Goal: Task Accomplishment & Management: Use online tool/utility

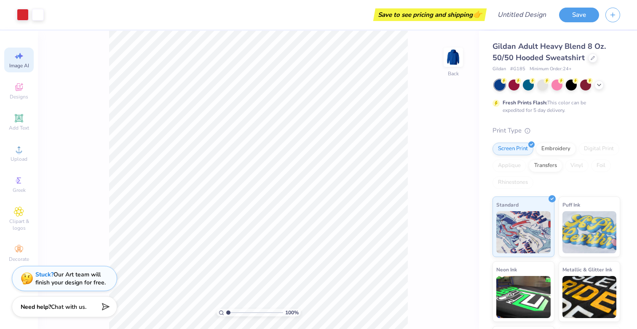
click at [19, 61] on icon at bounding box center [19, 56] width 10 height 10
select select "4"
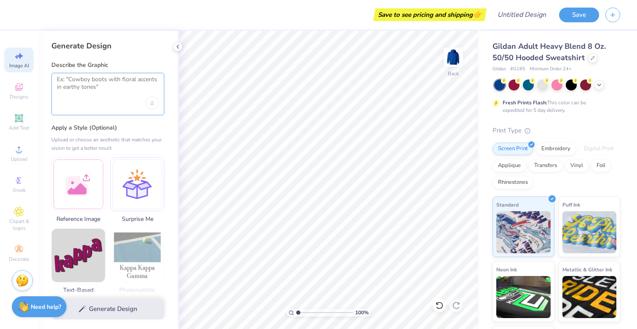
click at [93, 88] on textarea at bounding box center [108, 86] width 102 height 21
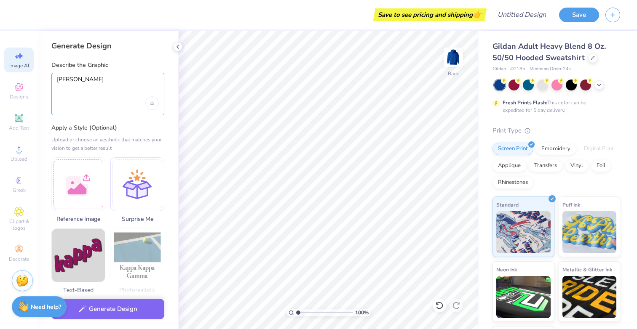
click at [121, 78] on textarea "KEOUGH" at bounding box center [108, 86] width 102 height 21
drag, startPoint x: 107, startPoint y: 97, endPoint x: 53, endPoint y: 87, distance: 55.2
click at [53, 87] on div "KEOUGH" at bounding box center [107, 94] width 113 height 43
click at [91, 84] on textarea "KEOUGH" at bounding box center [108, 86] width 102 height 21
drag, startPoint x: 97, startPoint y: 85, endPoint x: 43, endPoint y: 81, distance: 54.0
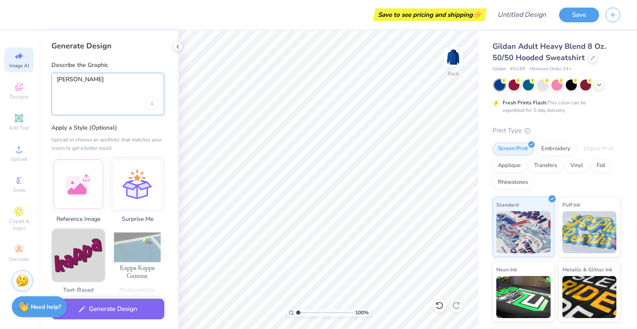
click at [43, 81] on div "Generate Design Describe the Graphic KEOUGH Apply a Style (Optional) Upload or …" at bounding box center [108, 180] width 140 height 299
click at [96, 81] on textarea "KEOUGH" at bounding box center [108, 86] width 102 height 21
type textarea "KEOU"
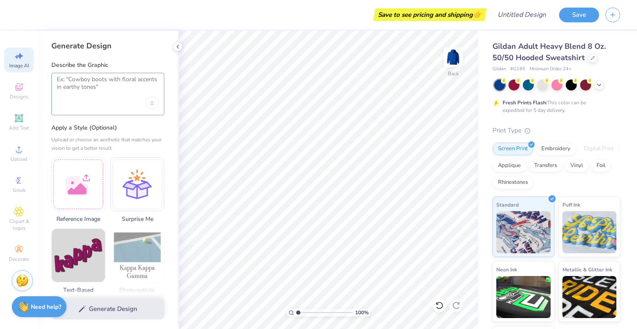
click at [127, 88] on textarea at bounding box center [108, 86] width 102 height 21
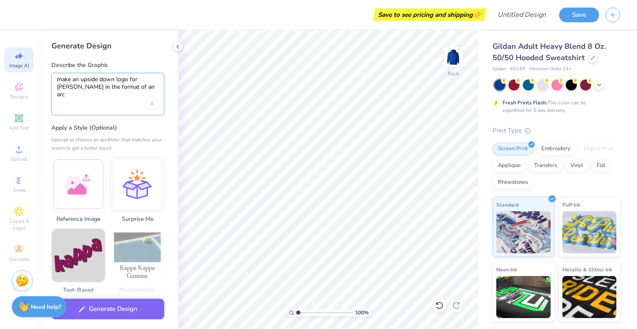
type textarea "make an upside down logo for KEOUGH in the format of an arch"
click at [120, 82] on textarea "make an upside down logo for KEOUGH in the format of an arch" at bounding box center [108, 86] width 102 height 21
click at [148, 106] on div "Upload image" at bounding box center [151, 102] width 13 height 13
click at [155, 100] on div "Upload image" at bounding box center [151, 102] width 13 height 13
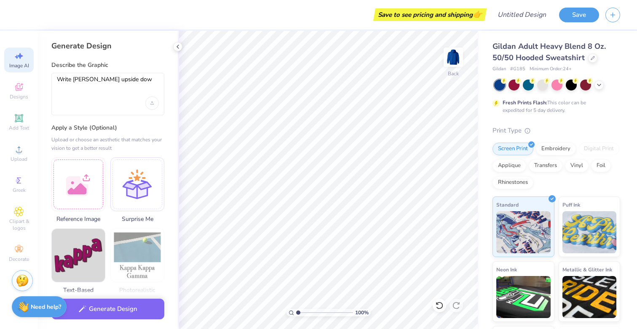
click at [142, 103] on div "Write keough upside dow" at bounding box center [107, 94] width 113 height 43
click at [155, 103] on div "Upload image" at bounding box center [151, 102] width 13 height 13
click at [92, 190] on div at bounding box center [78, 183] width 54 height 54
click at [128, 81] on textarea "Write keough upside dow" at bounding box center [108, 86] width 102 height 21
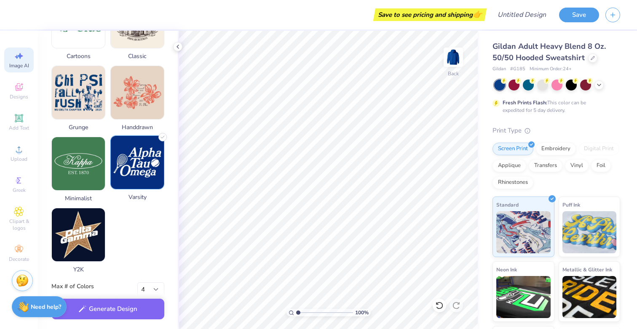
scroll to position [391, 0]
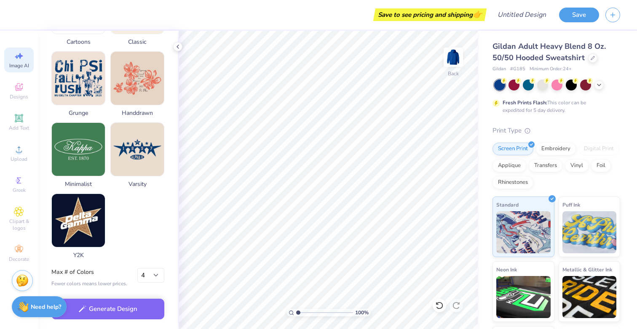
type textarea "Write keough upside down in dark red like the image."
click at [150, 276] on select "1 2 3 4 5 6 7 8" at bounding box center [150, 275] width 27 height 15
select select "2"
click at [137, 268] on select "1 2 3 4 5 6 7 8" at bounding box center [150, 275] width 27 height 15
click at [139, 306] on button "Generate Design" at bounding box center [107, 307] width 113 height 21
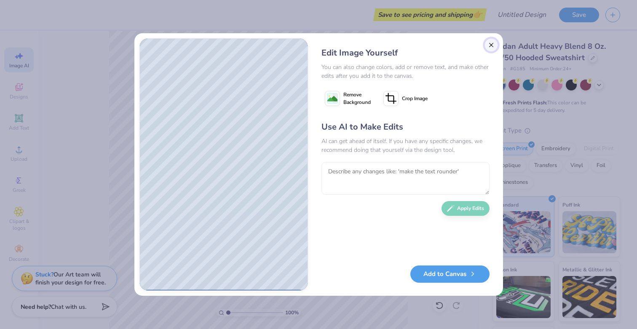
click at [491, 43] on button "Close" at bounding box center [490, 44] width 13 height 13
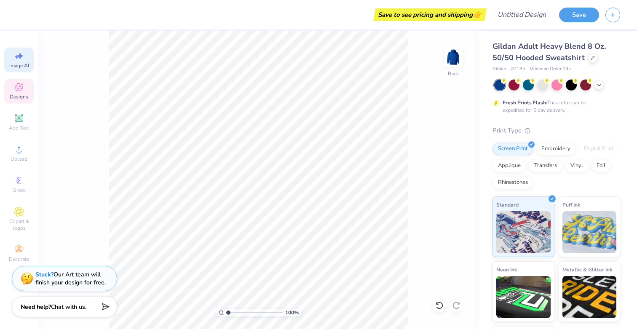
click at [32, 100] on div "Designs" at bounding box center [18, 91] width 29 height 25
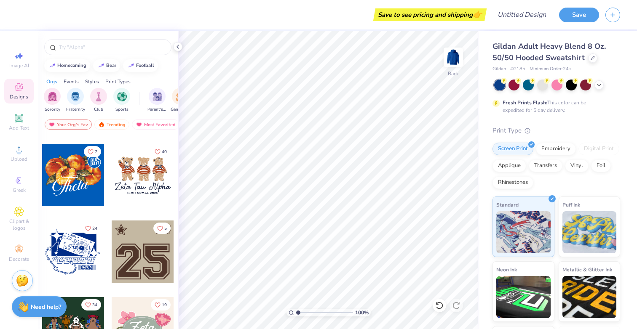
scroll to position [473, 0]
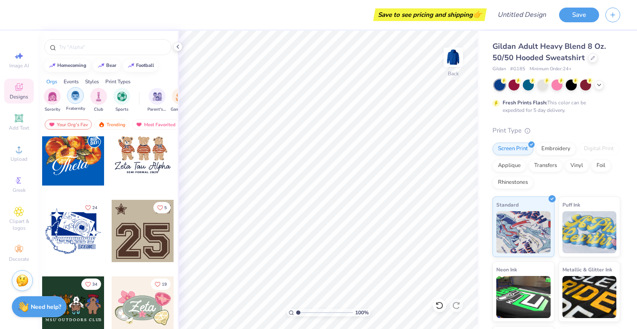
click at [77, 101] on div "filter for Fraternity" at bounding box center [75, 95] width 17 height 17
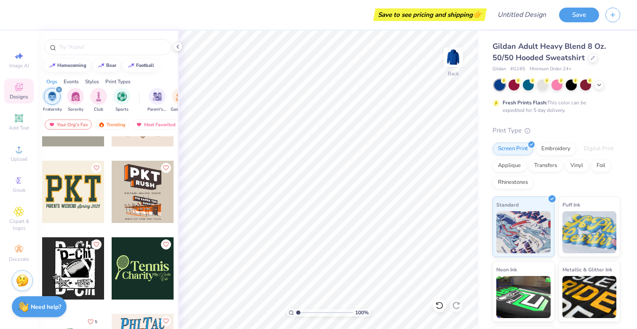
scroll to position [3032, 0]
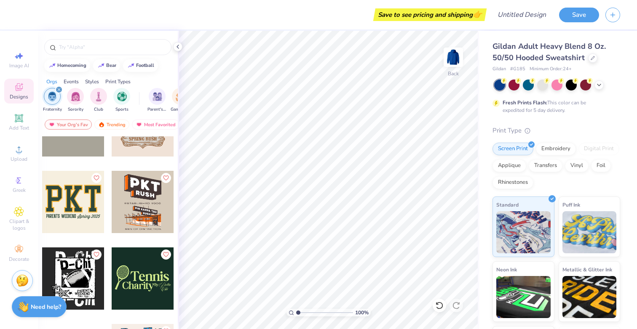
click at [76, 211] on div at bounding box center [73, 202] width 62 height 62
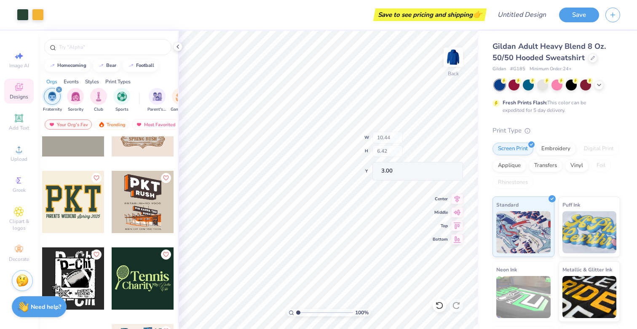
type input "5.52"
type input "0.73"
type input "8.47"
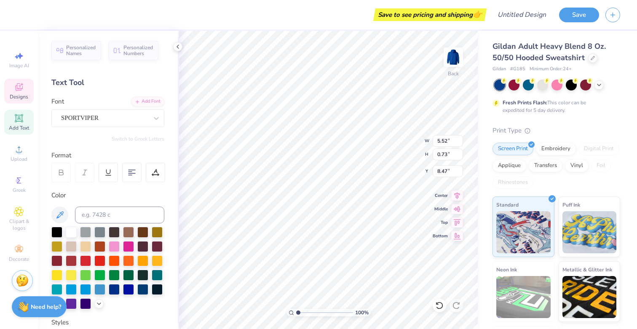
scroll to position [0, 0]
type input "4.25"
type input "0.95"
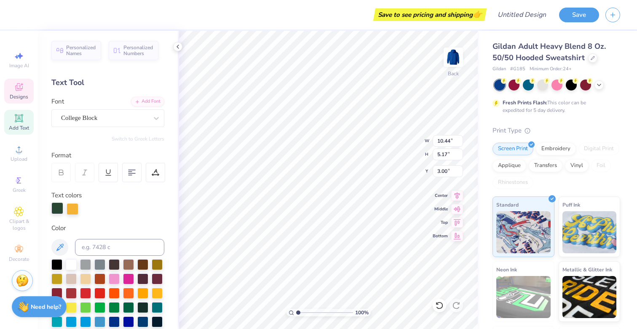
click at [61, 204] on div at bounding box center [57, 209] width 12 height 12
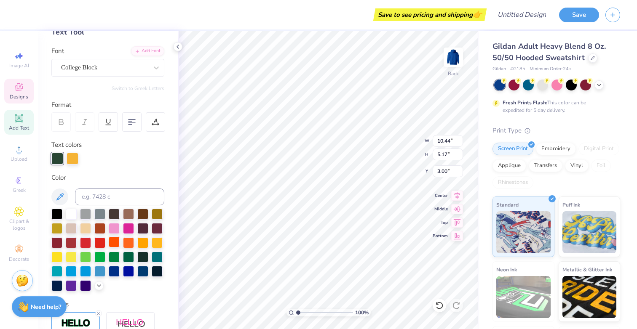
scroll to position [51, 0]
click at [59, 244] on div at bounding box center [56, 241] width 11 height 11
click at [83, 230] on div at bounding box center [85, 227] width 11 height 11
click at [71, 246] on div at bounding box center [71, 241] width 11 height 11
click at [53, 241] on div at bounding box center [56, 241] width 11 height 11
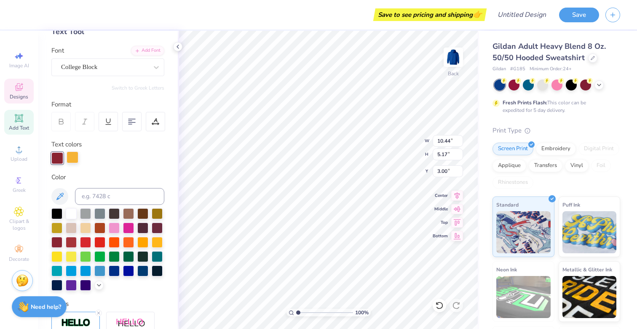
click at [75, 160] on div at bounding box center [73, 158] width 12 height 12
click at [88, 226] on div at bounding box center [85, 227] width 11 height 11
click at [71, 226] on div at bounding box center [71, 227] width 11 height 11
click at [61, 163] on div at bounding box center [57, 158] width 12 height 12
click at [67, 163] on div at bounding box center [73, 158] width 12 height 12
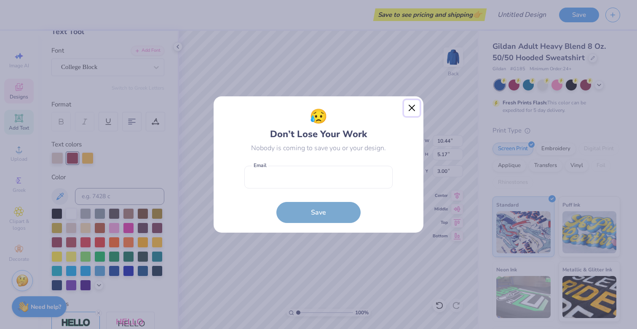
click at [412, 109] on button "Close" at bounding box center [412, 108] width 16 height 16
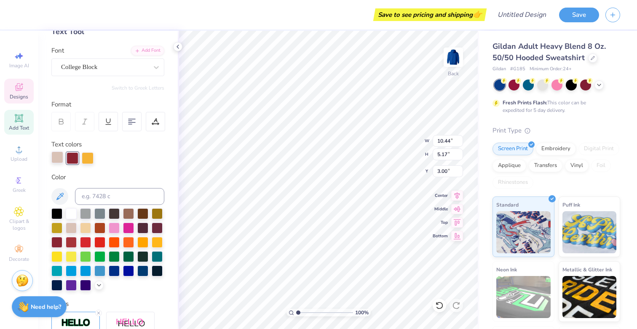
click at [53, 159] on div at bounding box center [57, 158] width 12 height 12
click at [60, 239] on div at bounding box center [56, 241] width 11 height 11
click at [75, 159] on div at bounding box center [73, 158] width 12 height 12
click at [68, 216] on div at bounding box center [71, 213] width 11 height 11
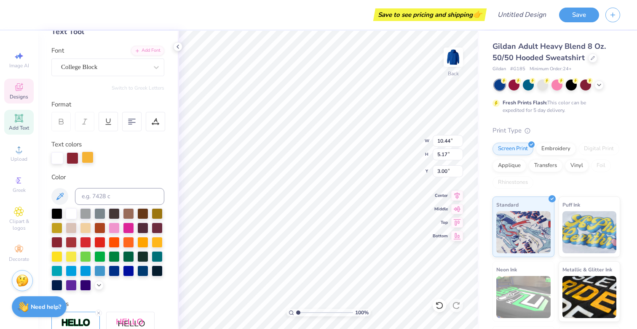
click at [86, 152] on div at bounding box center [88, 158] width 12 height 12
click at [89, 156] on div at bounding box center [88, 158] width 12 height 12
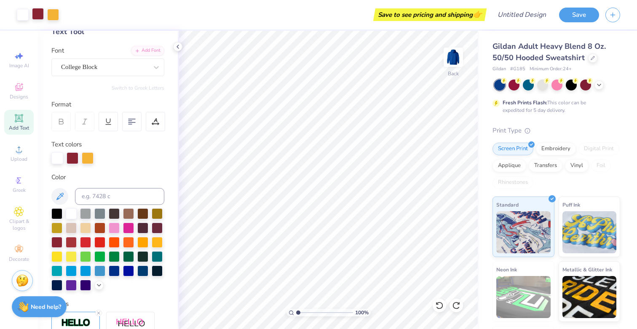
click at [39, 17] on div at bounding box center [38, 14] width 12 height 12
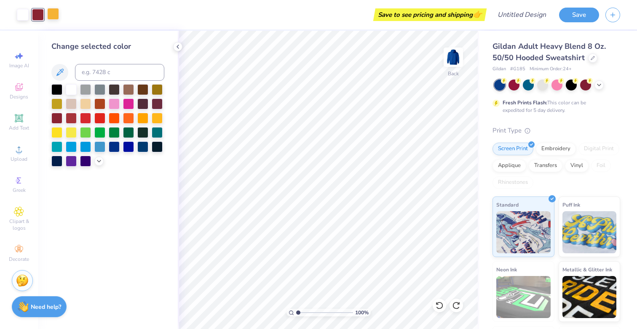
click at [52, 15] on div at bounding box center [53, 14] width 12 height 12
click at [84, 101] on div at bounding box center [85, 103] width 11 height 11
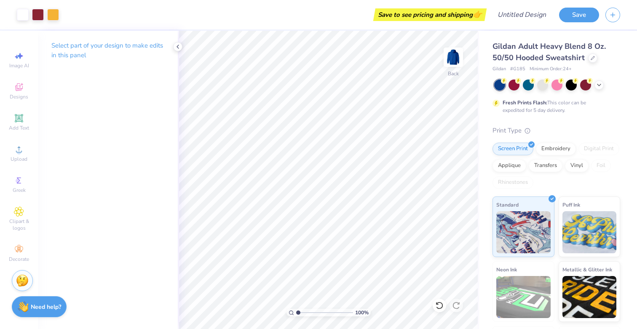
click at [56, 24] on div "Art colors" at bounding box center [29, 14] width 59 height 29
click at [54, 16] on div at bounding box center [53, 14] width 12 height 12
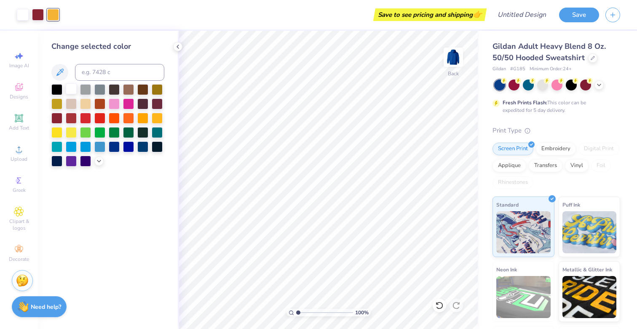
click at [74, 91] on div at bounding box center [71, 88] width 11 height 11
click at [175, 44] on icon at bounding box center [177, 46] width 7 height 7
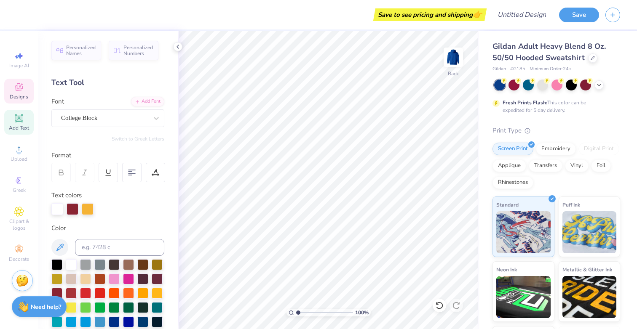
click at [21, 92] on icon at bounding box center [19, 87] width 10 height 10
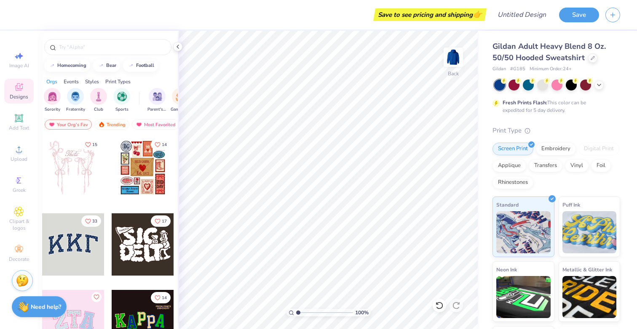
click at [79, 248] on div at bounding box center [73, 245] width 62 height 62
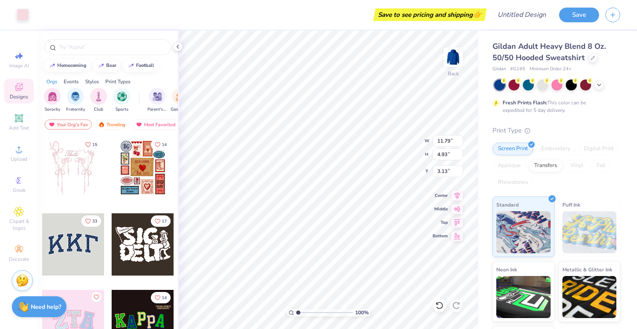
type input "11.79"
type input "4.93"
type input "3.13"
type input "11.89"
type input "5.07"
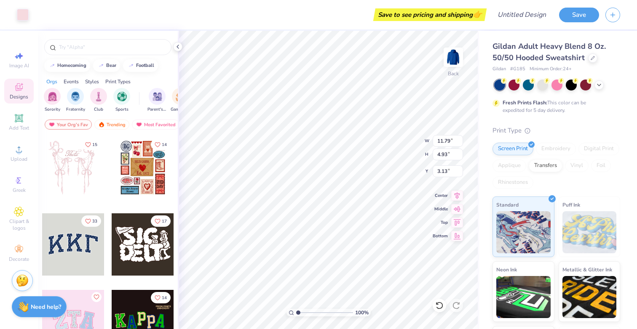
type input "3.10"
click at [580, 87] on div at bounding box center [585, 84] width 11 height 11
type input "3.00"
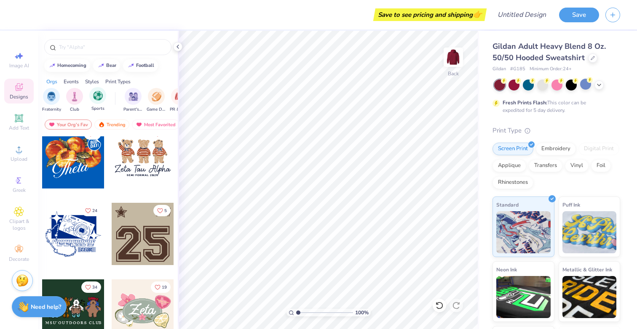
scroll to position [0, 23]
click at [153, 93] on img "filter for Game Day" at bounding box center [158, 96] width 10 height 10
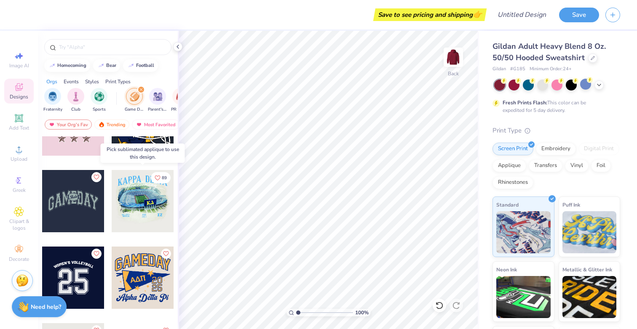
scroll to position [368, 0]
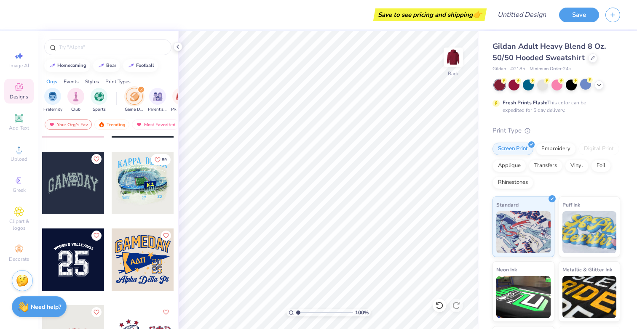
click at [86, 184] on div at bounding box center [73, 183] width 62 height 62
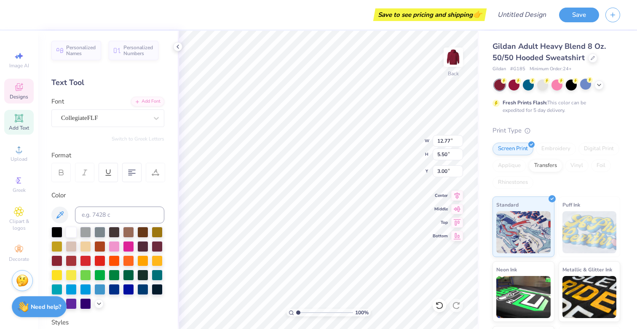
scroll to position [0, 0]
type textarea "keough"
type input "2.07"
type input "1.06"
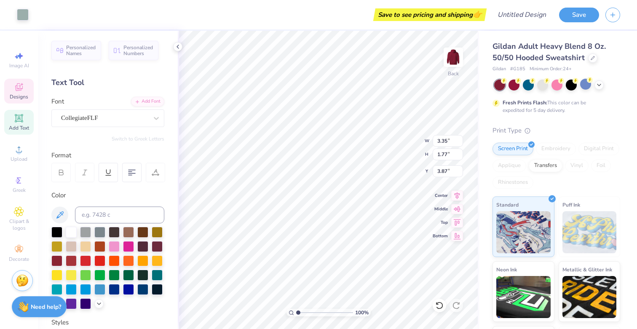
type input "4.22"
type textarea "H"
type textarea "1"
type textarea "R"
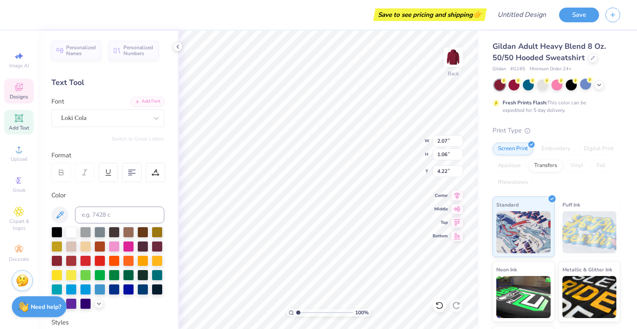
type textarea "Hall"
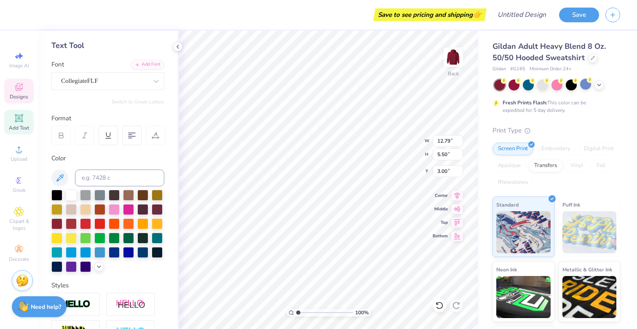
scroll to position [37, 0]
click at [57, 267] on div at bounding box center [56, 266] width 11 height 11
type input "3.35"
type input "1.77"
type input "3.87"
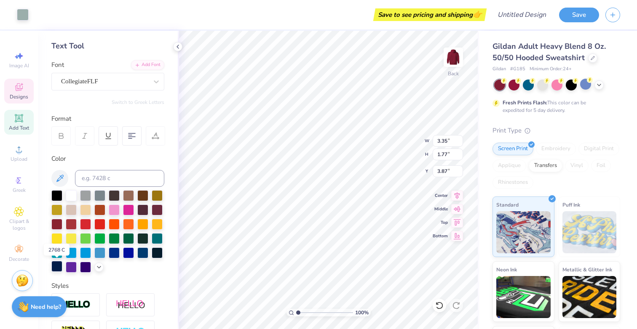
click at [60, 264] on div at bounding box center [56, 266] width 11 height 11
click at [23, 15] on div at bounding box center [23, 14] width 12 height 12
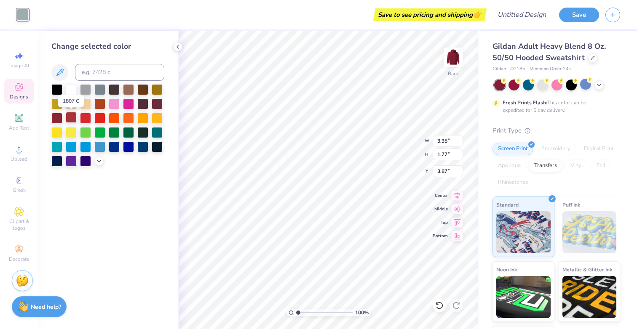
click at [70, 118] on div at bounding box center [71, 117] width 11 height 11
click at [57, 160] on div at bounding box center [56, 160] width 11 height 11
click at [70, 90] on div at bounding box center [71, 88] width 11 height 11
click at [86, 102] on div at bounding box center [85, 103] width 11 height 11
click at [604, 83] on div at bounding box center [557, 85] width 126 height 11
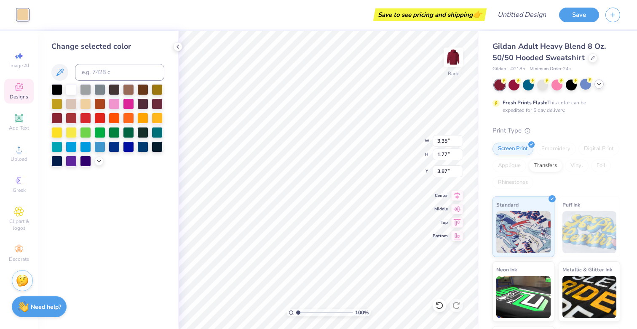
click at [599, 83] on icon at bounding box center [599, 84] width 7 height 7
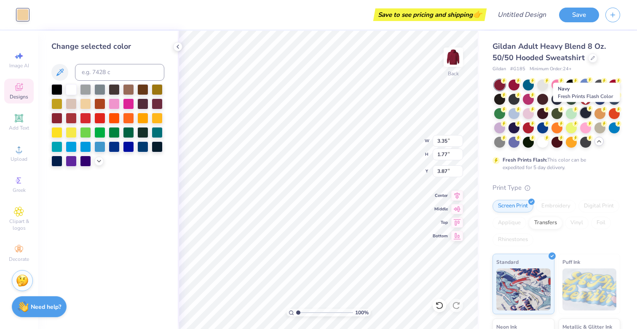
click at [584, 114] on div at bounding box center [585, 112] width 11 height 11
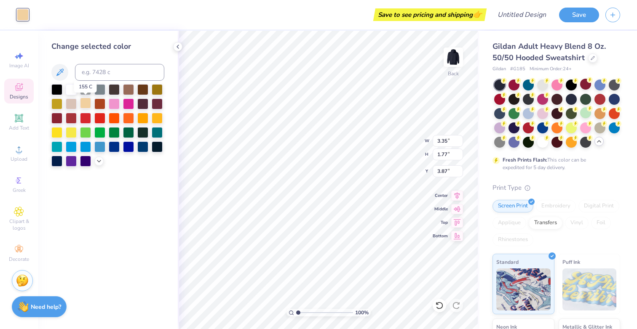
click at [87, 107] on div at bounding box center [85, 103] width 11 height 11
click at [77, 105] on div at bounding box center [71, 103] width 11 height 11
click at [72, 105] on div at bounding box center [71, 103] width 11 height 11
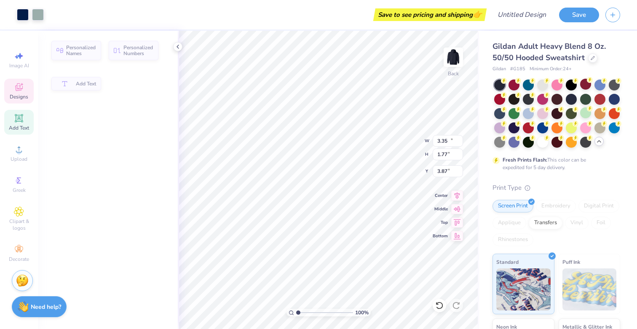
type input "12.79"
type input "5.50"
type input "3.00"
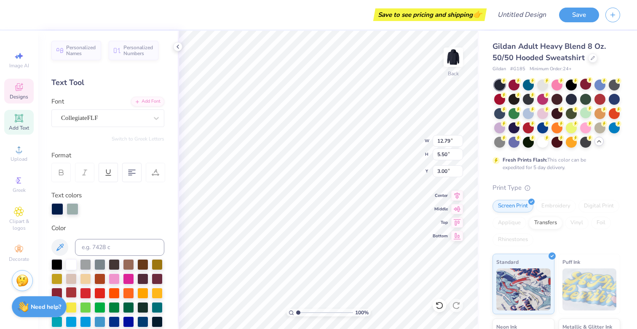
click at [66, 289] on div at bounding box center [71, 292] width 11 height 11
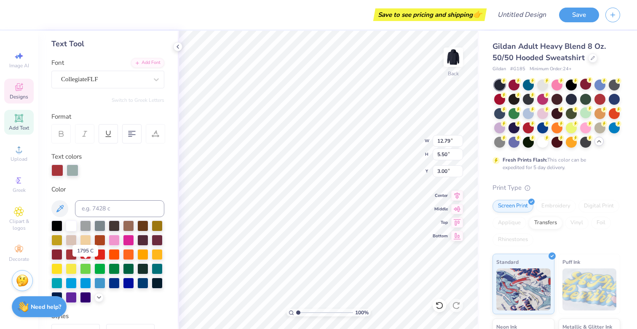
scroll to position [46, 0]
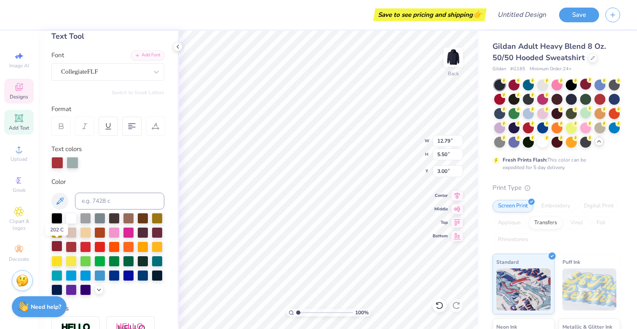
click at [55, 247] on div at bounding box center [56, 246] width 11 height 11
type input "3.35"
type input "1.77"
type input "3.87"
type input "2.14"
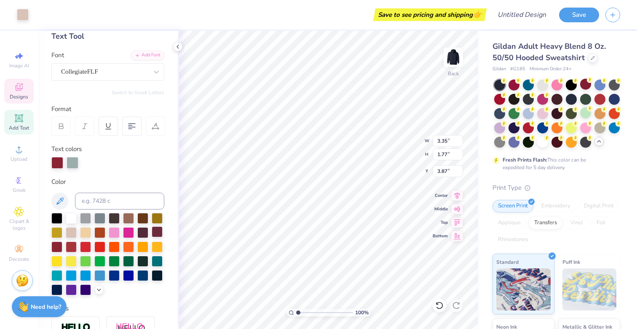
type input "1.27"
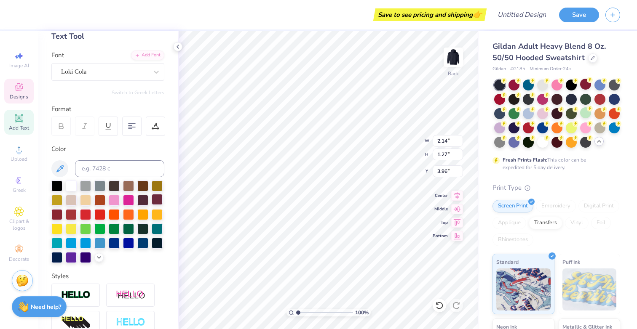
type input "4.09"
click at [99, 203] on div at bounding box center [99, 199] width 11 height 11
click at [58, 255] on div at bounding box center [56, 256] width 11 height 11
click at [25, 14] on div at bounding box center [23, 14] width 12 height 12
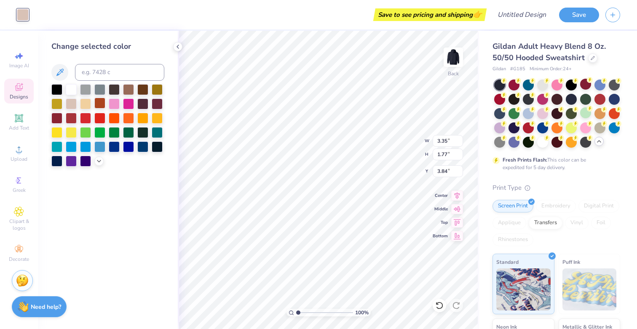
click at [99, 106] on div at bounding box center [99, 103] width 11 height 11
click at [115, 147] on div at bounding box center [114, 146] width 11 height 11
click at [71, 92] on div at bounding box center [71, 88] width 11 height 11
click at [119, 101] on div at bounding box center [114, 103] width 11 height 11
click at [155, 105] on div at bounding box center [157, 103] width 11 height 11
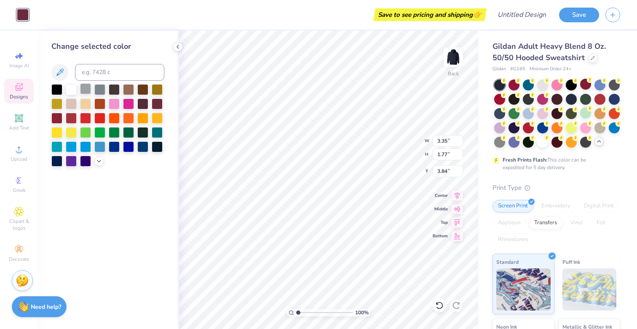
click at [89, 91] on div at bounding box center [85, 88] width 11 height 11
type input "12.79"
type input "5.50"
type input "3.00"
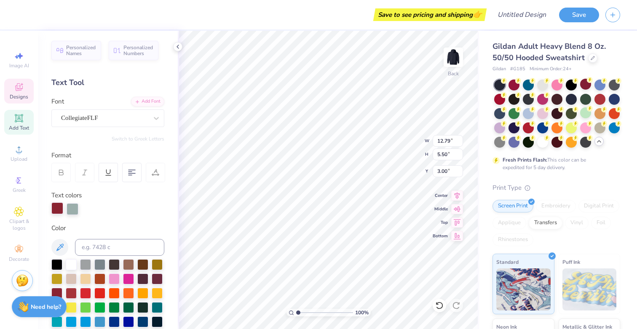
click at [57, 208] on div at bounding box center [57, 209] width 12 height 12
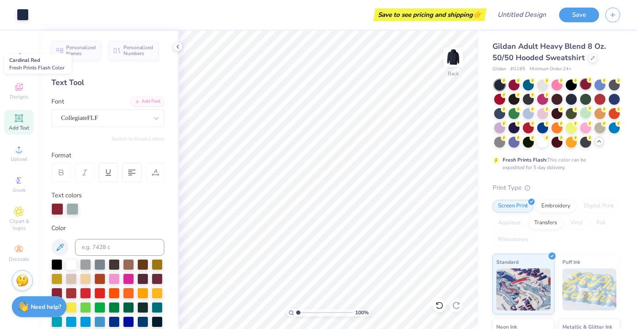
click at [586, 84] on div at bounding box center [585, 84] width 11 height 11
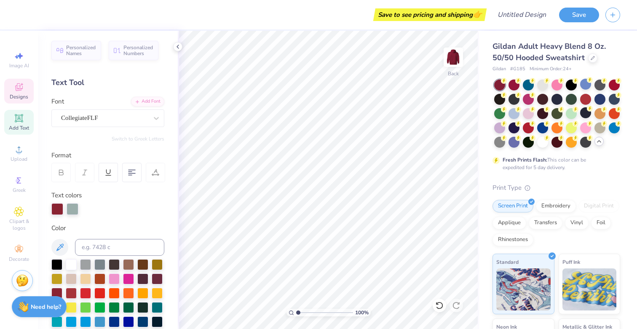
click at [22, 97] on span "Designs" at bounding box center [19, 96] width 19 height 7
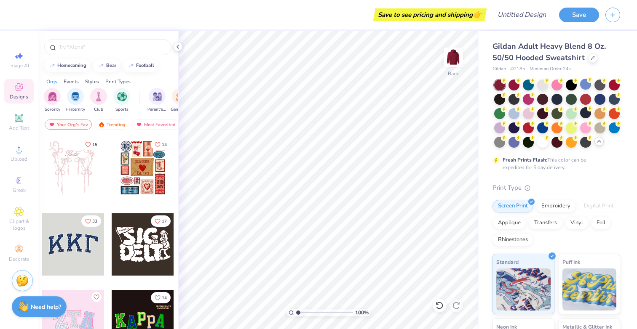
click at [142, 258] on div at bounding box center [143, 245] width 62 height 62
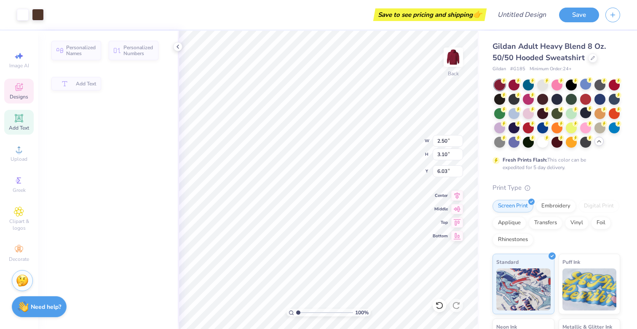
type input "2.50"
type input "3.10"
type input "6.03"
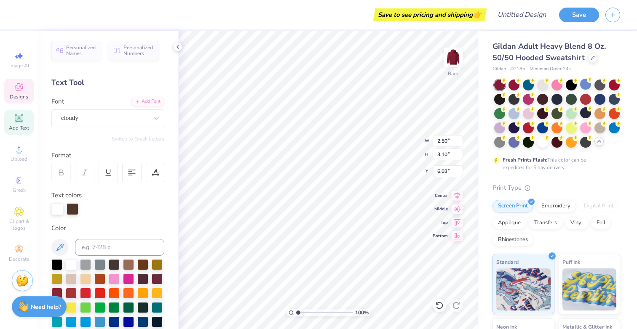
type input "2.37"
type input "3.15"
type input "3.20"
click at [18, 100] on span "Designs" at bounding box center [19, 96] width 19 height 7
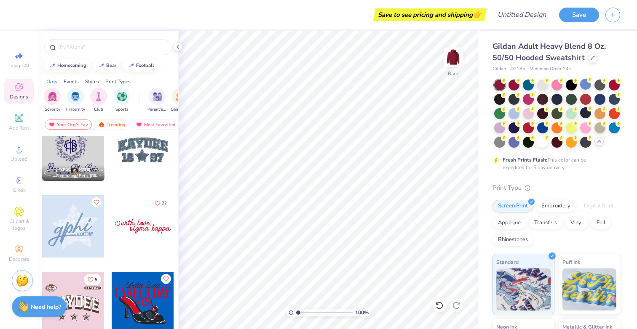
scroll to position [2094, 0]
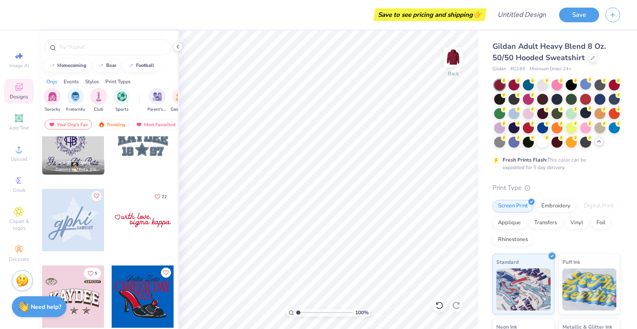
click at [153, 221] on div at bounding box center [143, 220] width 62 height 62
click at [543, 89] on div at bounding box center [542, 84] width 11 height 11
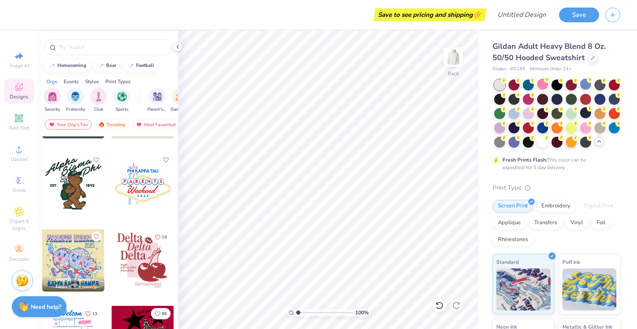
scroll to position [2670, 0]
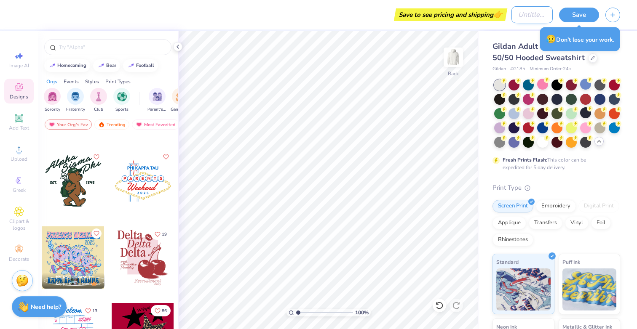
click at [529, 15] on input "Design Title" at bounding box center [531, 14] width 41 height 17
type input "Sweatshirt"
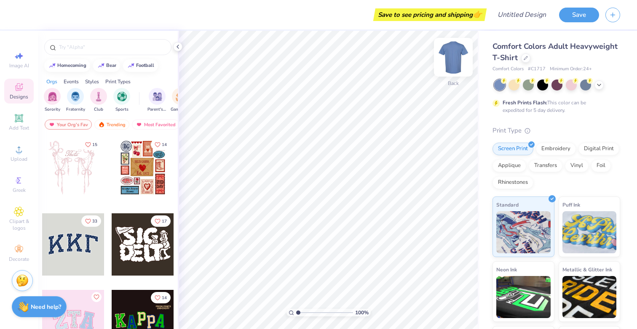
click at [449, 52] on img at bounding box center [453, 57] width 34 height 34
click at [449, 52] on img at bounding box center [453, 57] width 17 height 17
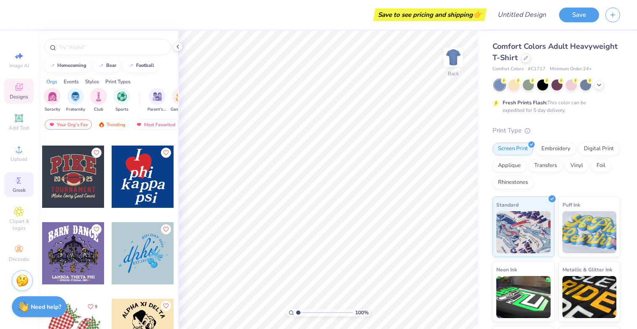
scroll to position [1223, 0]
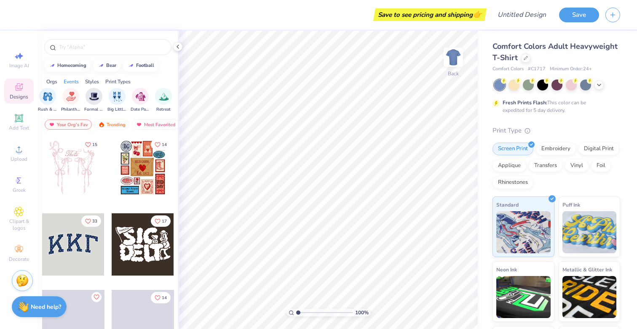
scroll to position [0, 181]
click at [89, 97] on img "filter for Formal & Semi" at bounding box center [93, 96] width 10 height 10
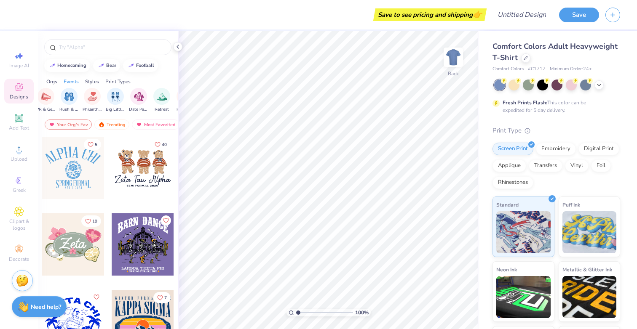
click at [90, 79] on div "Styles" at bounding box center [92, 82] width 14 height 8
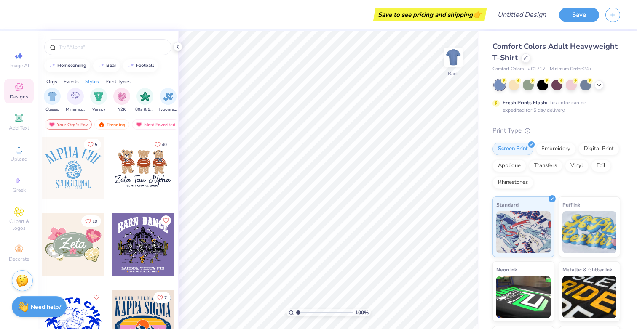
click at [125, 81] on div "Print Types" at bounding box center [117, 82] width 25 height 8
click at [59, 97] on div "filter for Embroidery" at bounding box center [52, 95] width 17 height 17
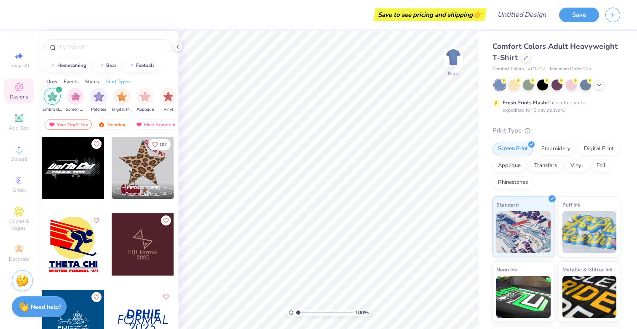
click at [52, 82] on div "Orgs" at bounding box center [51, 82] width 11 height 8
click at [71, 96] on img "filter for Fraternity" at bounding box center [75, 96] width 9 height 10
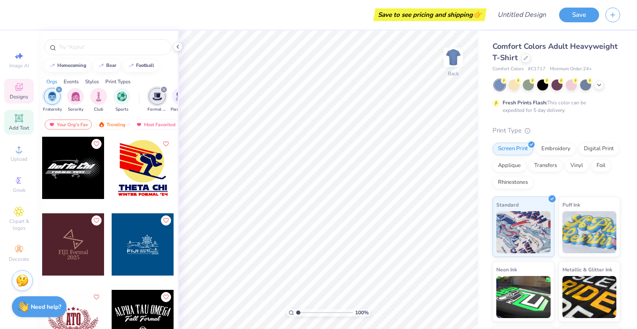
click at [20, 111] on div "Add Text" at bounding box center [18, 122] width 29 height 25
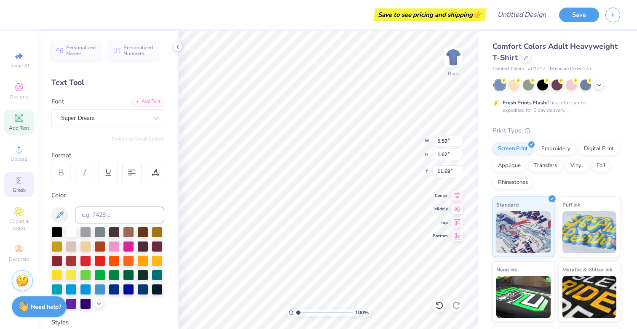
click at [23, 176] on icon at bounding box center [19, 181] width 10 height 10
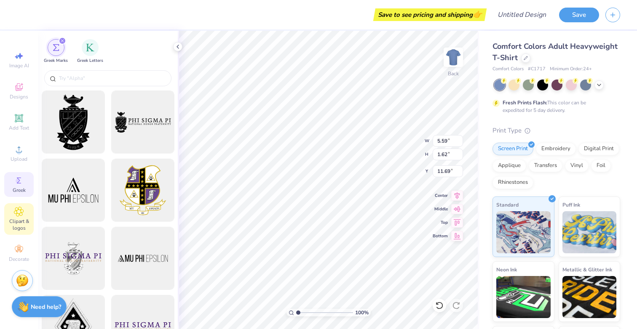
click at [19, 228] on span "Clipart & logos" at bounding box center [18, 224] width 29 height 13
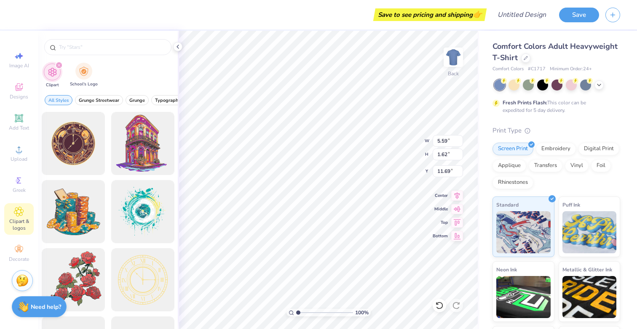
click at [80, 81] on div "School's Logo" at bounding box center [84, 75] width 28 height 25
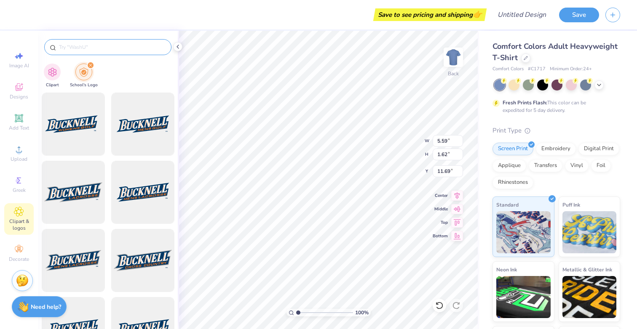
click at [81, 55] on div at bounding box center [107, 47] width 127 height 16
click at [83, 51] on input "text" at bounding box center [112, 47] width 108 height 8
type input "notre dame"
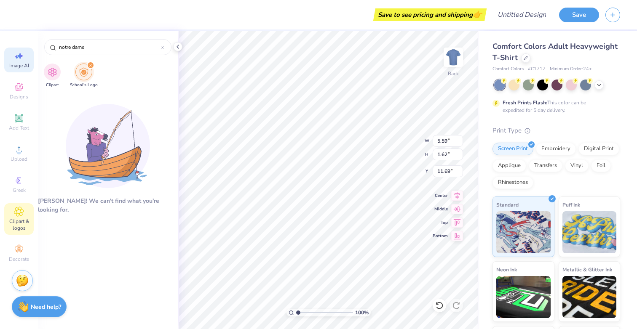
click at [16, 62] on div "Image AI" at bounding box center [18, 60] width 29 height 25
select select "4"
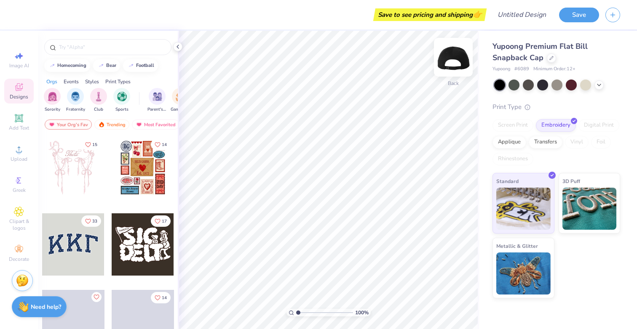
click at [454, 53] on img at bounding box center [453, 57] width 34 height 34
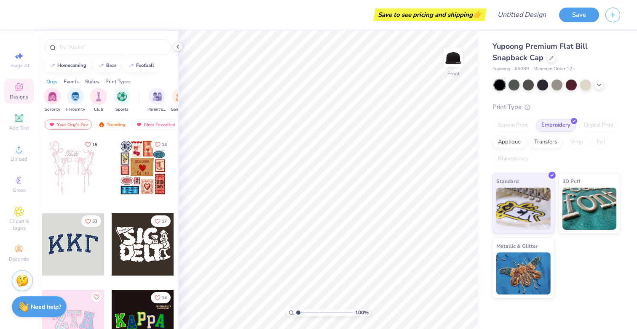
click at [454, 53] on img at bounding box center [453, 57] width 17 height 17
click at [21, 56] on icon at bounding box center [20, 56] width 6 height 6
select select "4"
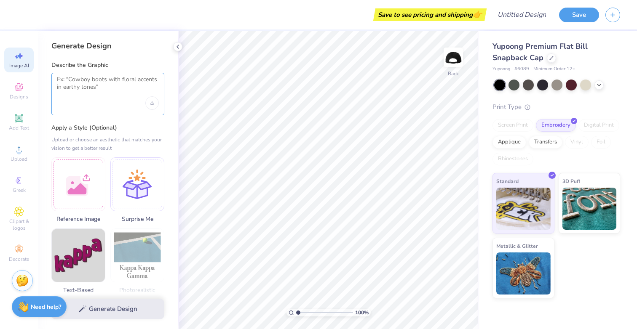
click at [81, 87] on textarea at bounding box center [108, 86] width 102 height 21
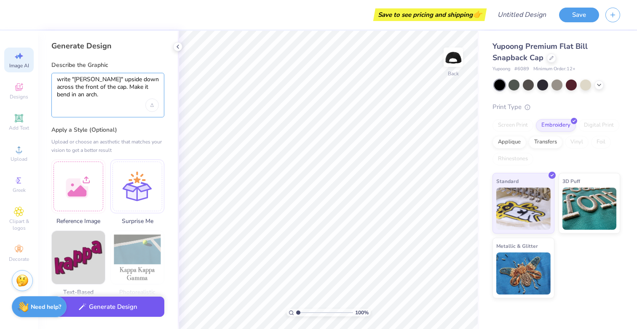
type textarea "write "KEOUGH" upside down across the front of the cap. Make it bend in an arch."
click at [96, 308] on button "Generate Design" at bounding box center [107, 307] width 113 height 21
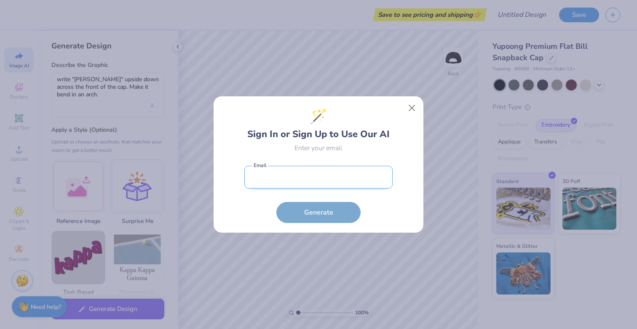
click at [280, 179] on input "email" at bounding box center [318, 177] width 148 height 23
type input "kbernato@nd.edu"
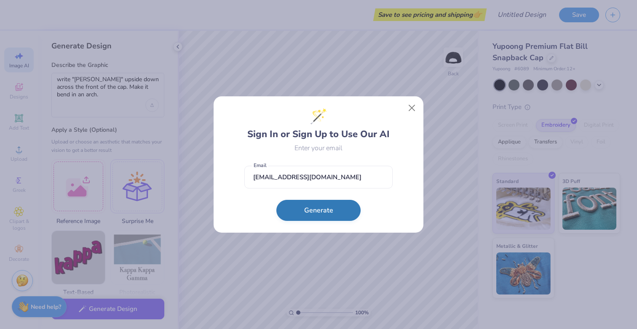
click at [302, 210] on button "Generate" at bounding box center [318, 210] width 84 height 21
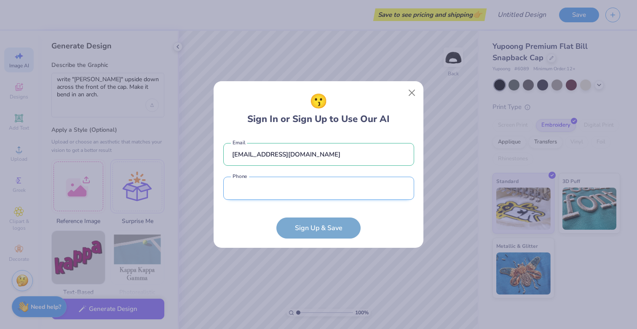
click at [298, 194] on input "tel" at bounding box center [318, 188] width 191 height 23
type input "(574) 300-5793"
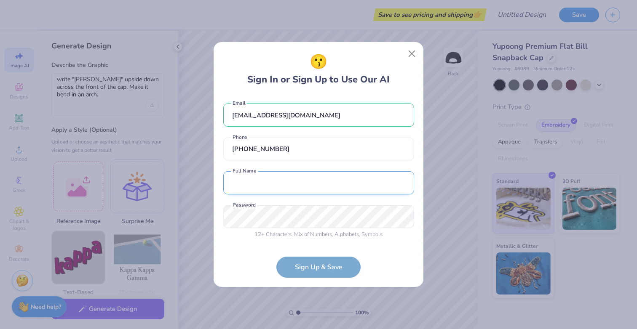
click at [301, 185] on input "text" at bounding box center [318, 182] width 191 height 23
type input "Kristijonas Bernatonis"
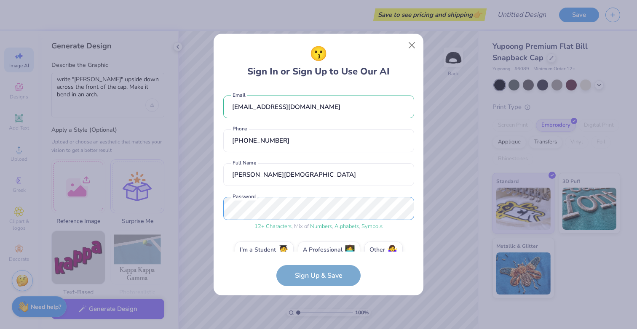
scroll to position [15, 0]
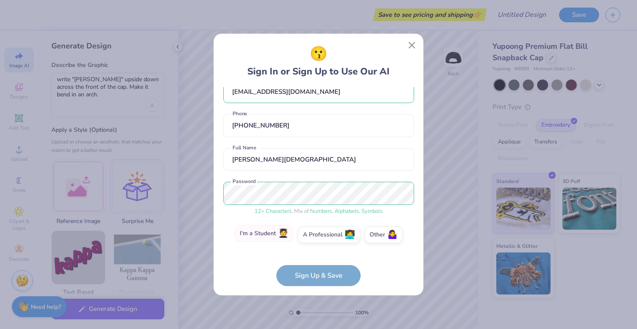
click at [264, 232] on label "I'm a Student 🧑‍🎓" at bounding box center [264, 233] width 59 height 17
click at [316, 250] on input "I'm a Student 🧑‍🎓" at bounding box center [318, 252] width 5 height 5
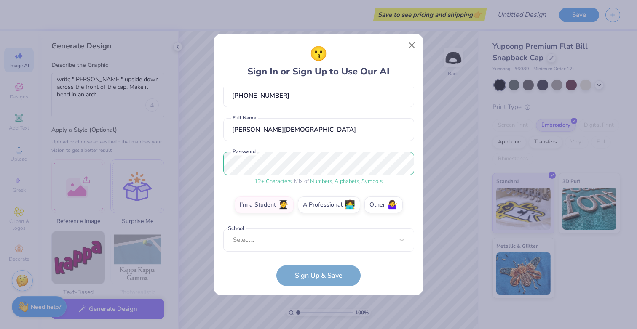
click at [303, 278] on form "kbernato@nd.edu Email (574) 300-5793 Phone Kristijonas Bernatonis Full Name 12 …" at bounding box center [318, 186] width 191 height 199
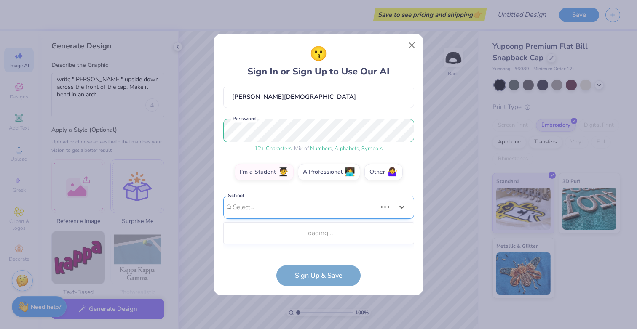
click at [294, 239] on div "Use Up and Down to choose options, press Enter to select the currently focused …" at bounding box center [318, 220] width 191 height 48
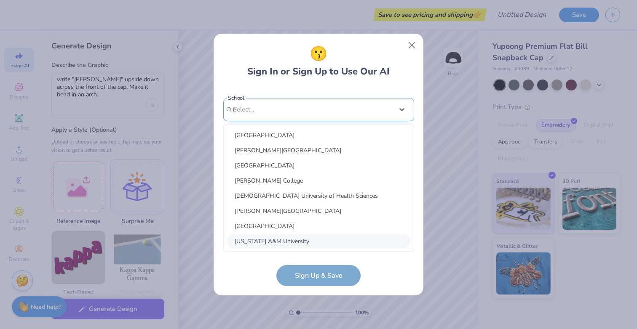
scroll to position [77, 0]
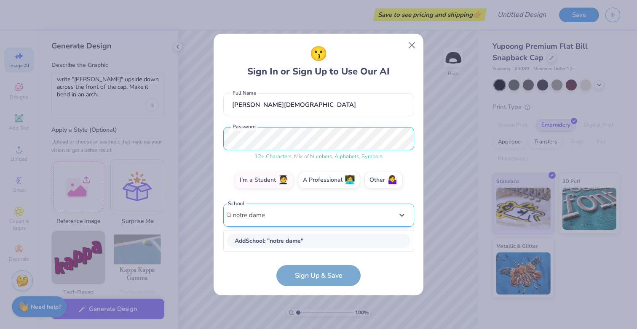
type input "notre dame"
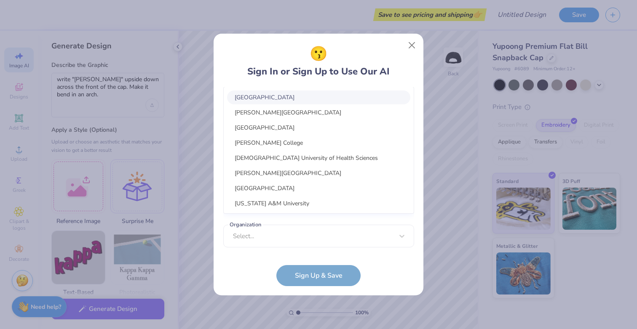
click at [279, 208] on div "option focused, 1 of 30. 30 results available. Use Up and Down to choose option…" at bounding box center [318, 137] width 191 height 154
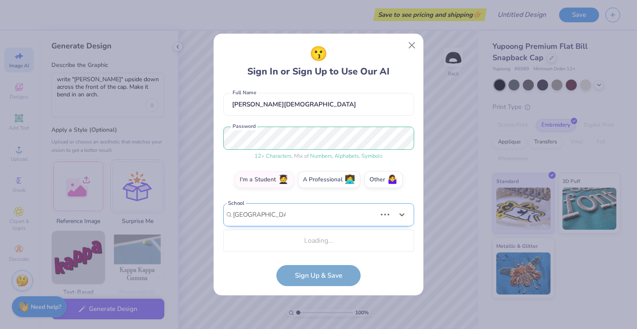
scroll to position [176, 0]
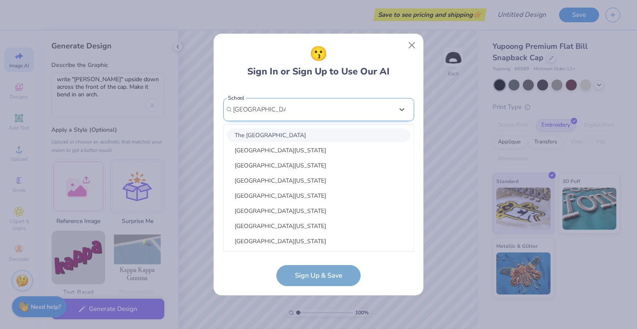
type input "University of notre"
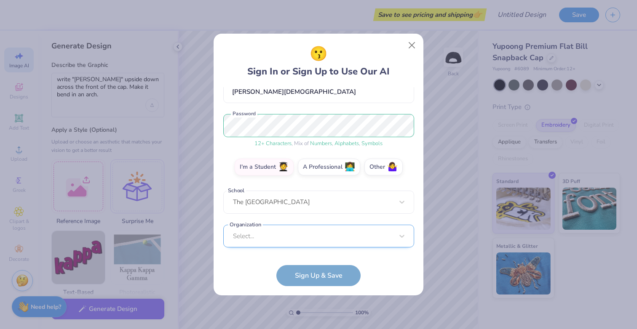
click at [271, 240] on div "Select..." at bounding box center [318, 236] width 191 height 23
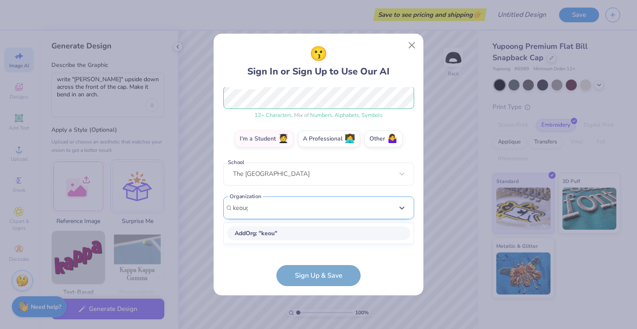
type input "keough"
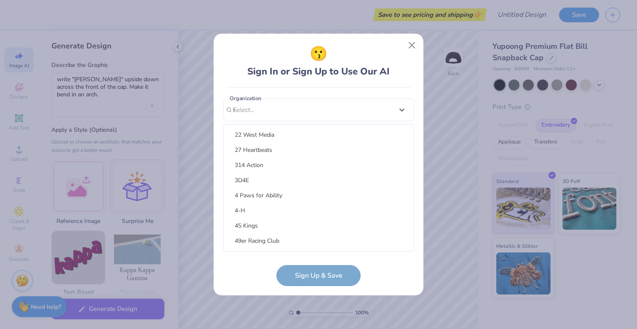
scroll to position [0, 0]
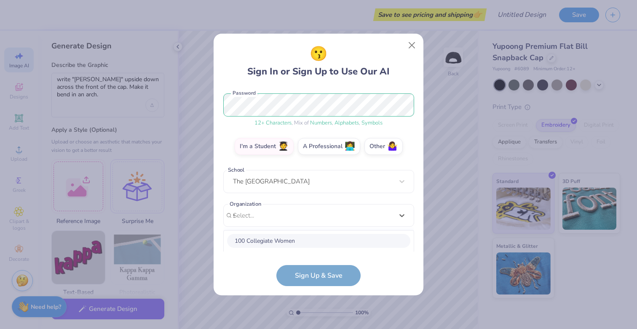
type input "sao"
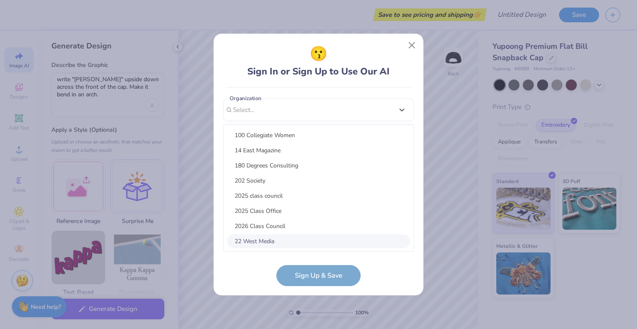
scroll to position [83, 0]
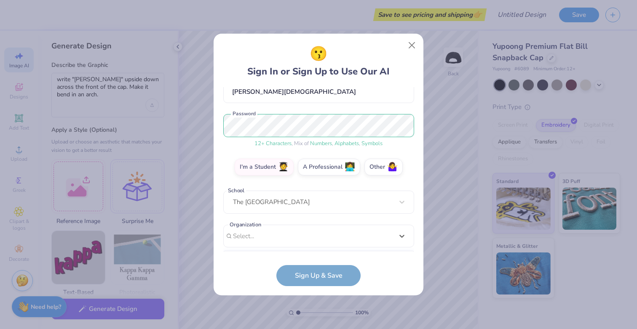
click at [254, 275] on form "kbernato@nd.edu Email (574) 300-5793 Phone Kristijonas Bernatonis Full Name 12 …" at bounding box center [318, 186] width 191 height 199
click at [318, 283] on form "kbernato@nd.edu Email (574) 300-5793 Phone Kristijonas Bernatonis Full Name 12 …" at bounding box center [318, 186] width 191 height 199
click at [318, 278] on form "kbernato@nd.edu Email (574) 300-5793 Phone Kristijonas Bernatonis Full Name 12 …" at bounding box center [318, 186] width 191 height 199
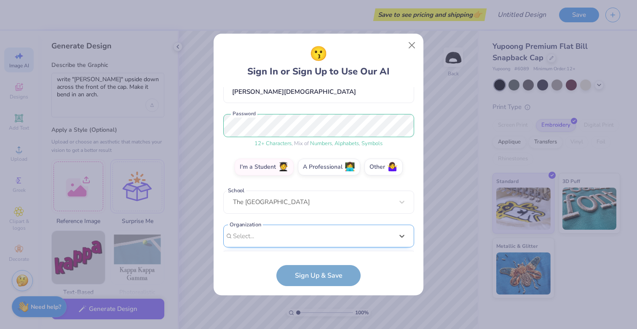
scroll to position [209, 0]
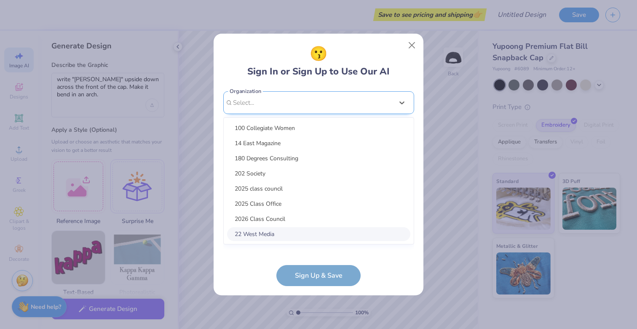
click at [298, 236] on div "option focused, 8 of 15. 15 results available. Use Up and Down to choose option…" at bounding box center [318, 168] width 191 height 154
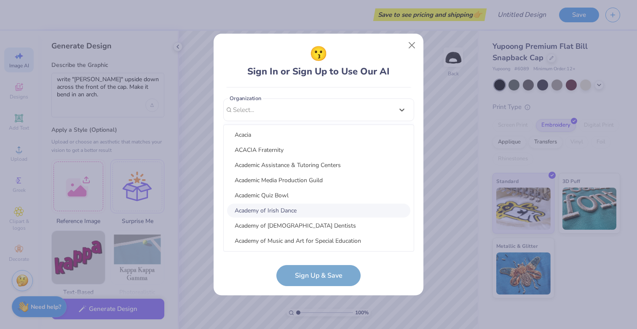
scroll to position [0, 0]
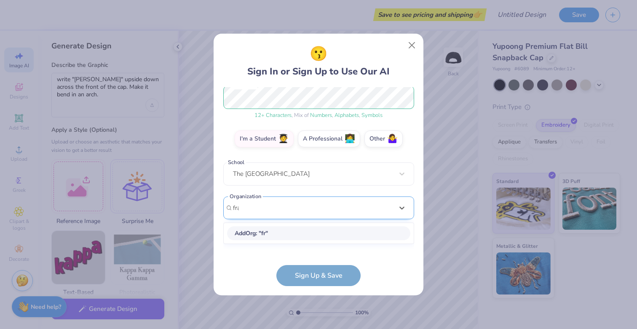
type input "frat"
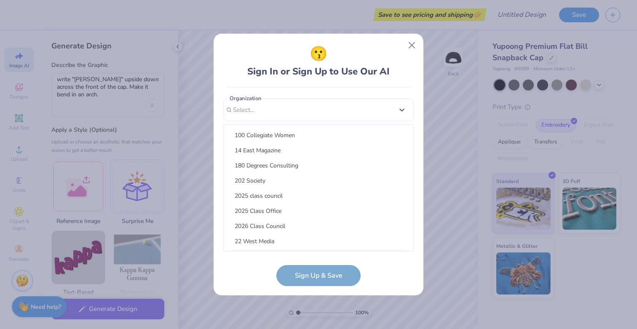
click at [230, 285] on form "kbernato@nd.edu Email (574) 300-5793 Phone Kristijonas Bernatonis Full Name 12 …" at bounding box center [318, 186] width 191 height 199
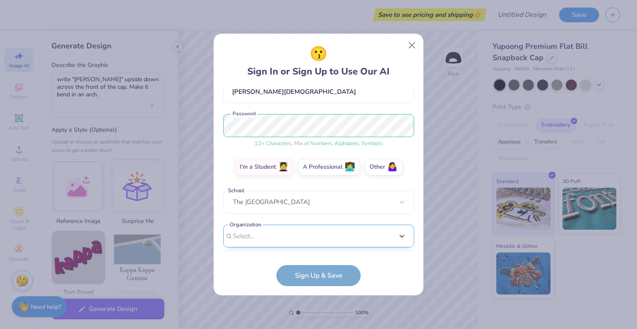
click at [258, 247] on div "kbernato@nd.edu Email (574) 300-5793 Phone Kristijonas Bernatonis Full Name 12 …" at bounding box center [318, 169] width 191 height 165
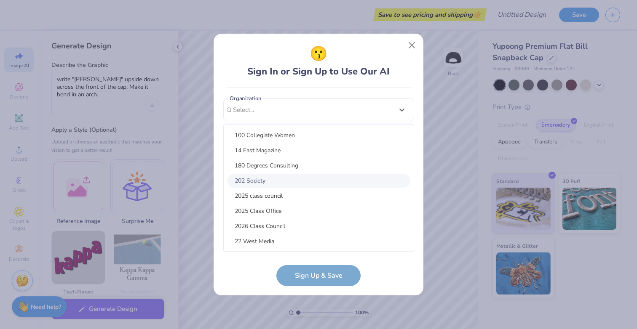
click at [265, 178] on div "202 Society" at bounding box center [318, 181] width 183 height 14
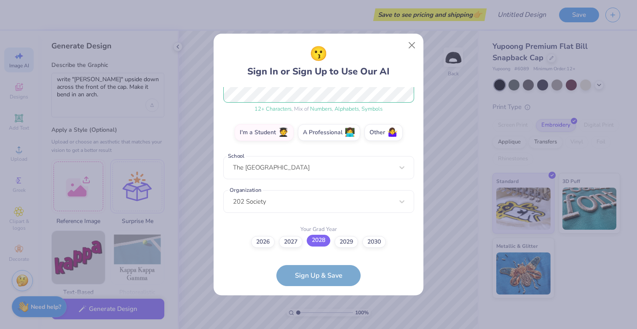
click at [317, 244] on label "2028" at bounding box center [319, 241] width 24 height 12
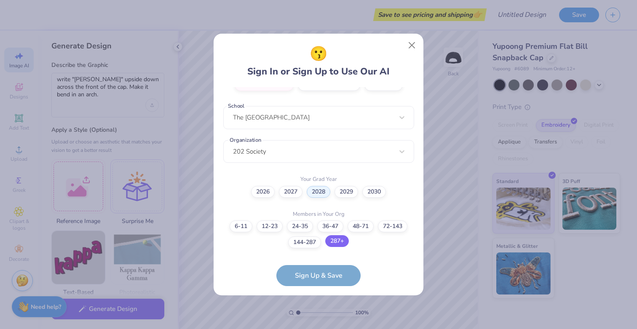
click at [336, 243] on label "287+" at bounding box center [337, 241] width 24 height 12
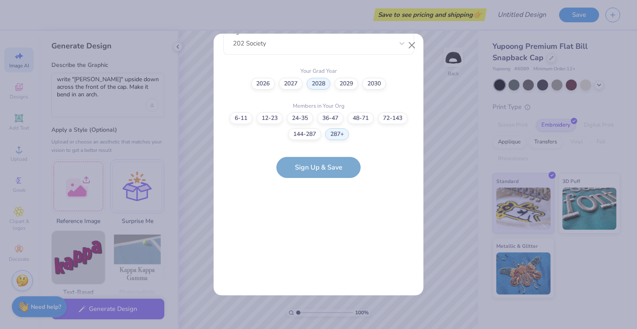
scroll to position [0, 0]
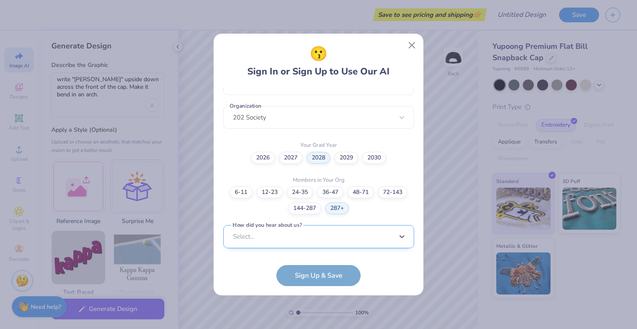
click at [321, 232] on div "option Word of Mouth focused, 8 of 15. 15 results available. Use Up and Down to…" at bounding box center [318, 302] width 191 height 154
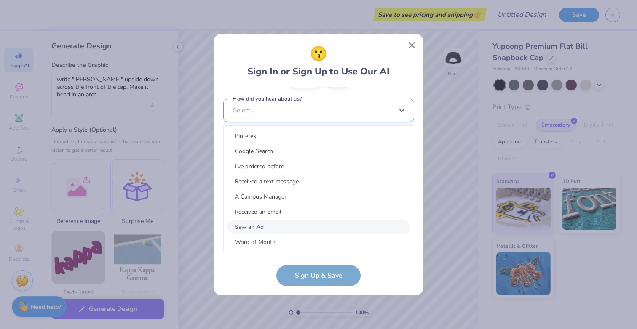
click at [321, 232] on div "Saw an Ad" at bounding box center [318, 227] width 183 height 14
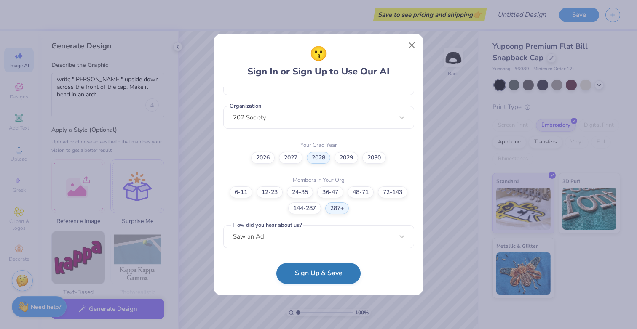
click at [308, 270] on button "Sign Up & Save" at bounding box center [318, 273] width 84 height 21
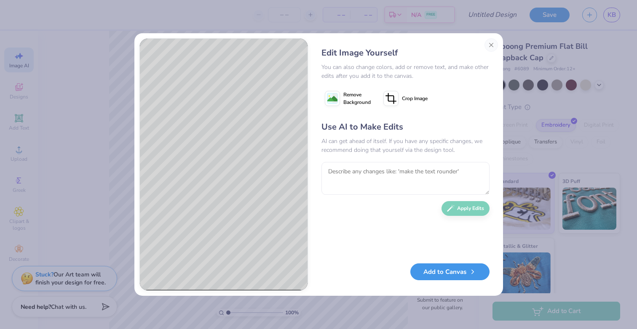
click at [426, 272] on button "Add to Canvas" at bounding box center [449, 272] width 79 height 17
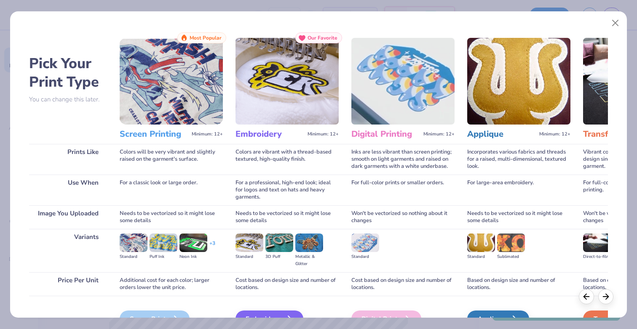
scroll to position [48, 0]
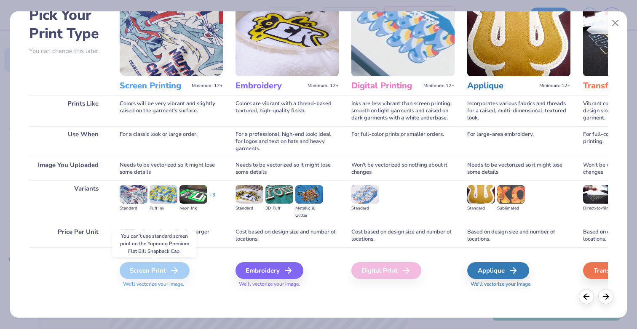
click at [133, 271] on div "Screen Print" at bounding box center [155, 270] width 70 height 17
